Goal: Information Seeking & Learning: Find specific fact

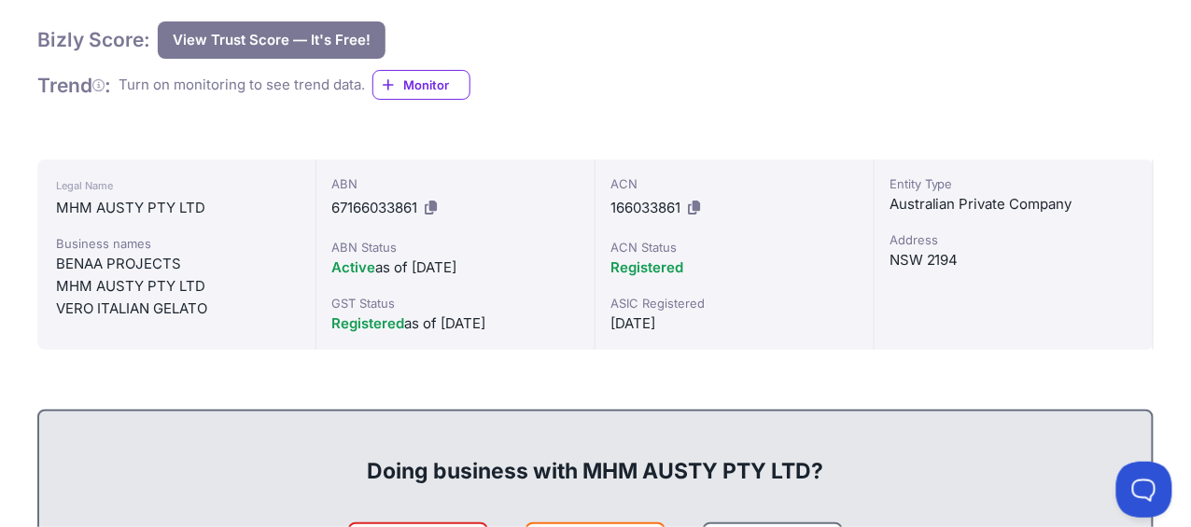
click at [162, 287] on div "MHM AUSTY PTY LTD" at bounding box center [176, 286] width 241 height 22
copy div "MHM AUSTY PTY LTD"
drag, startPoint x: 541, startPoint y: 327, endPoint x: 413, endPoint y: 272, distance: 138.8
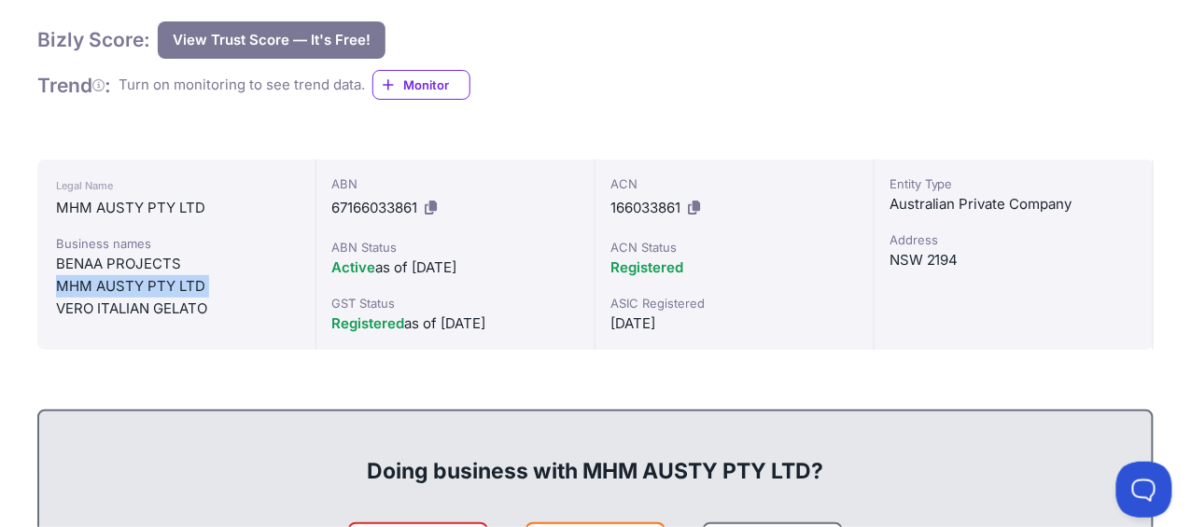
click at [447, 327] on div "Registered as of [DATE]" at bounding box center [455, 324] width 248 height 22
copy div "[DATE]"
click at [763, 344] on div "ACN 166033861 ACN Status Registered ASIC Registered [DATE]" at bounding box center [734, 255] width 279 height 190
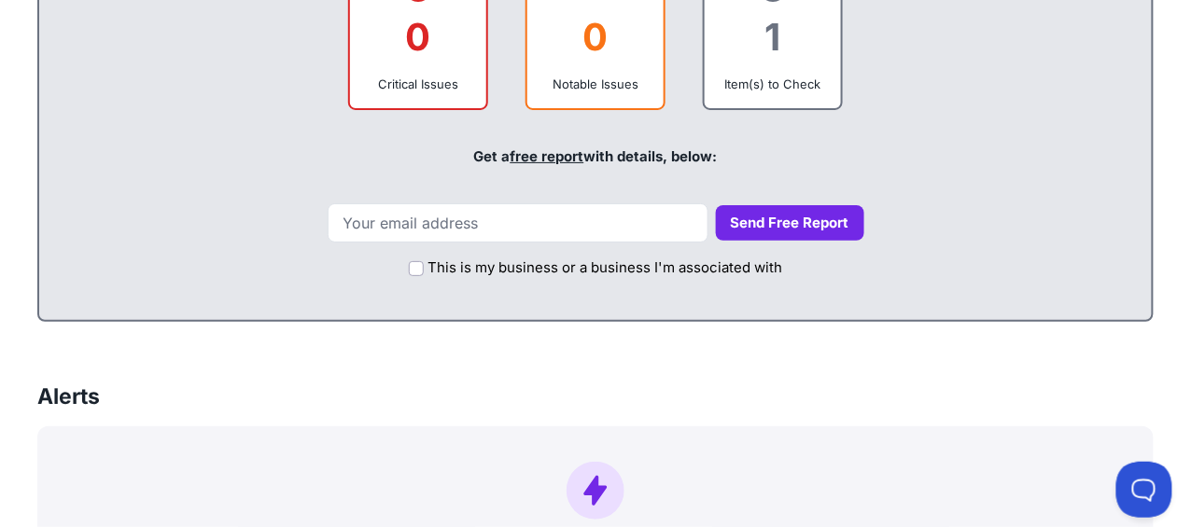
scroll to position [746, 0]
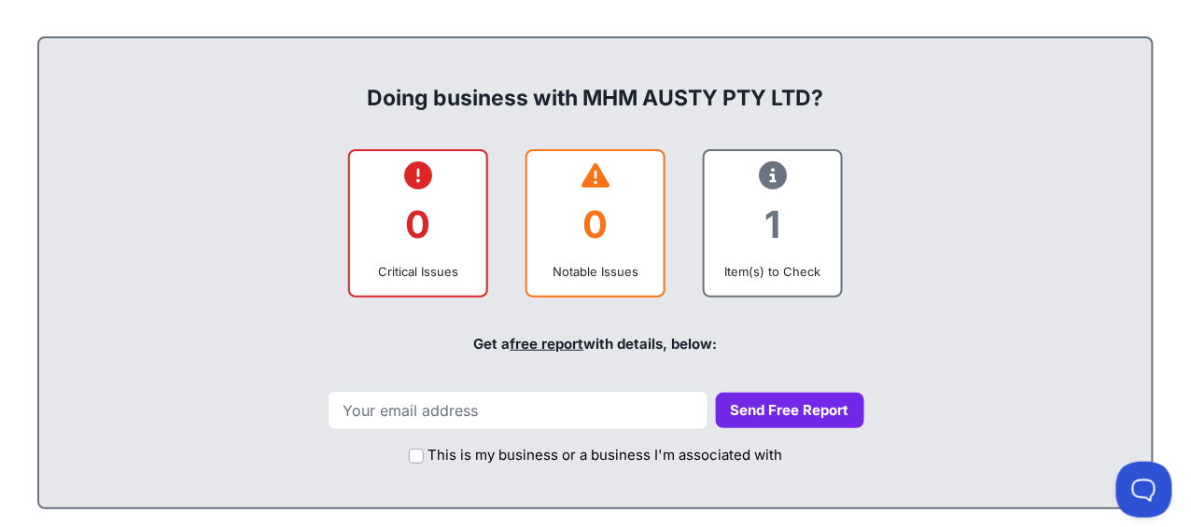
click at [761, 232] on div "1" at bounding box center [773, 225] width 106 height 76
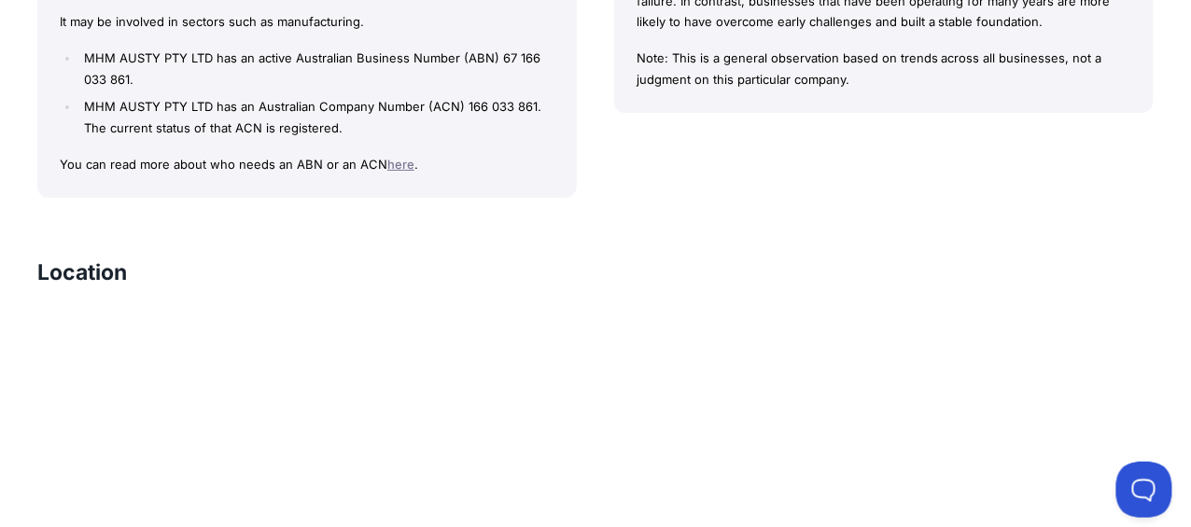
scroll to position [1680, 0]
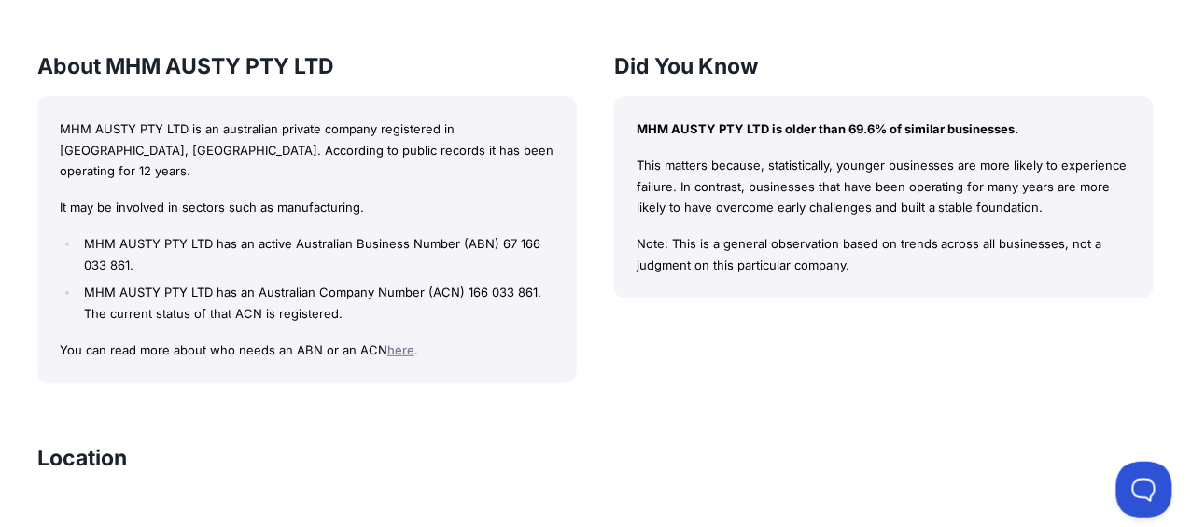
click at [329, 197] on p "It may be involved in sectors such as manufacturing." at bounding box center [307, 207] width 495 height 21
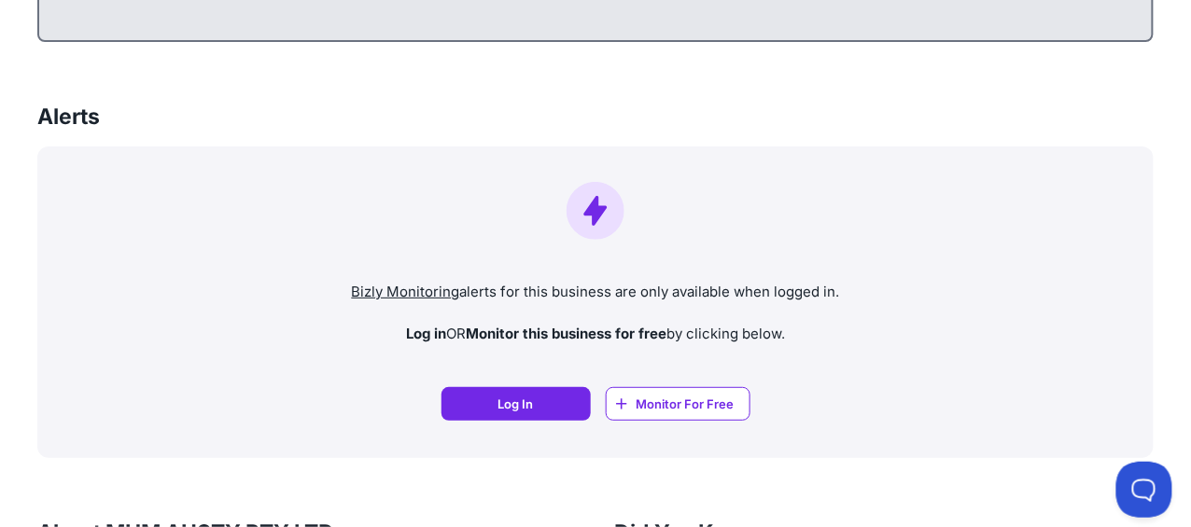
scroll to position [1492, 0]
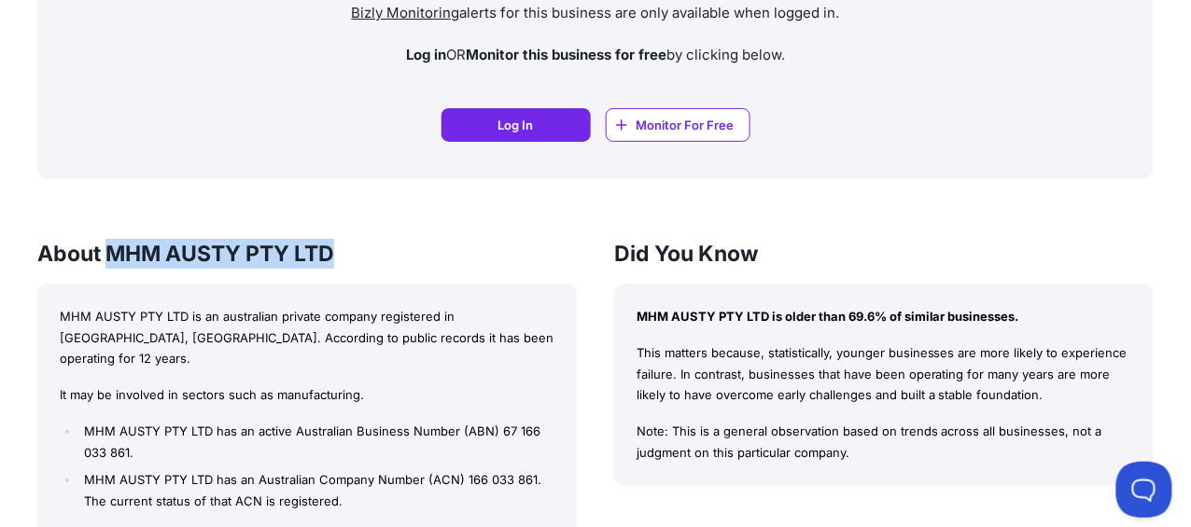
drag, startPoint x: 113, startPoint y: 250, endPoint x: 353, endPoint y: 258, distance: 240.0
click at [353, 258] on h3 "About MHM AUSTY PTY LTD" at bounding box center [306, 254] width 539 height 30
copy h3 "MHM AUSTY PTY LTD"
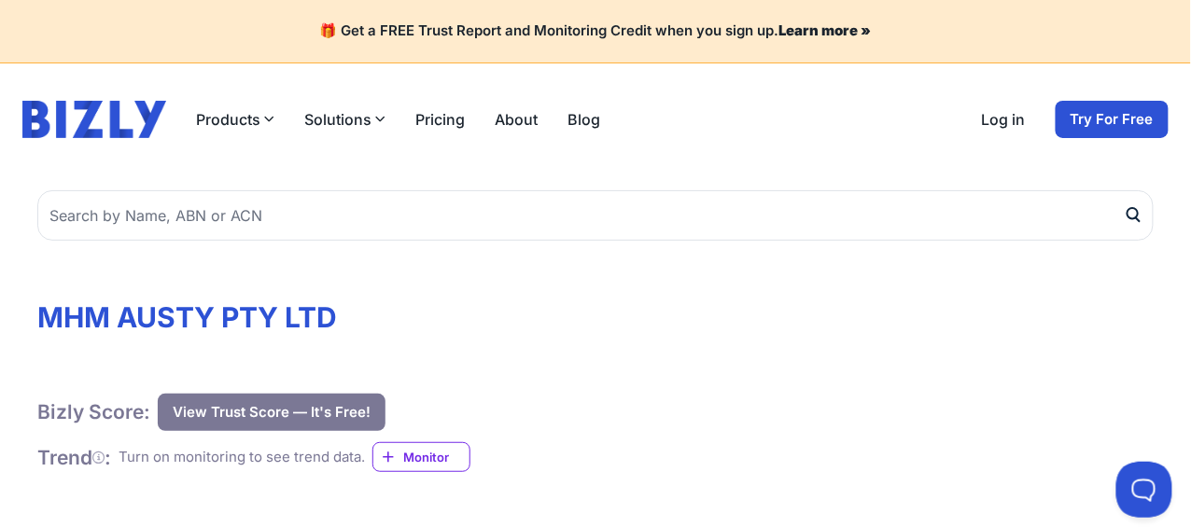
scroll to position [279, 0]
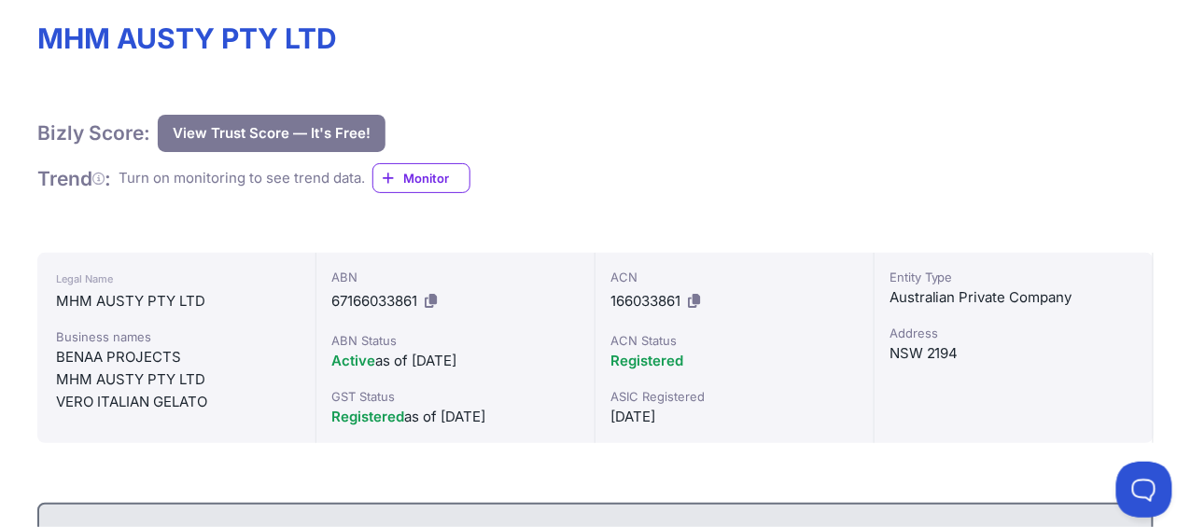
click at [133, 363] on div "BENAA PROJECTS" at bounding box center [176, 357] width 241 height 22
copy div "BENAA PROJECTS"
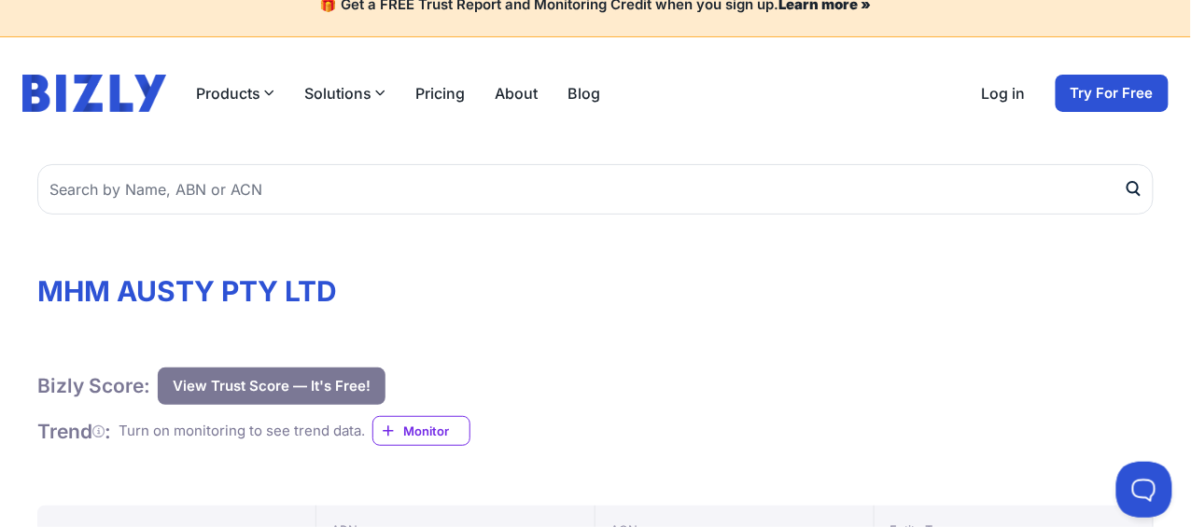
scroll to position [0, 0]
